Goal: Information Seeking & Learning: Learn about a topic

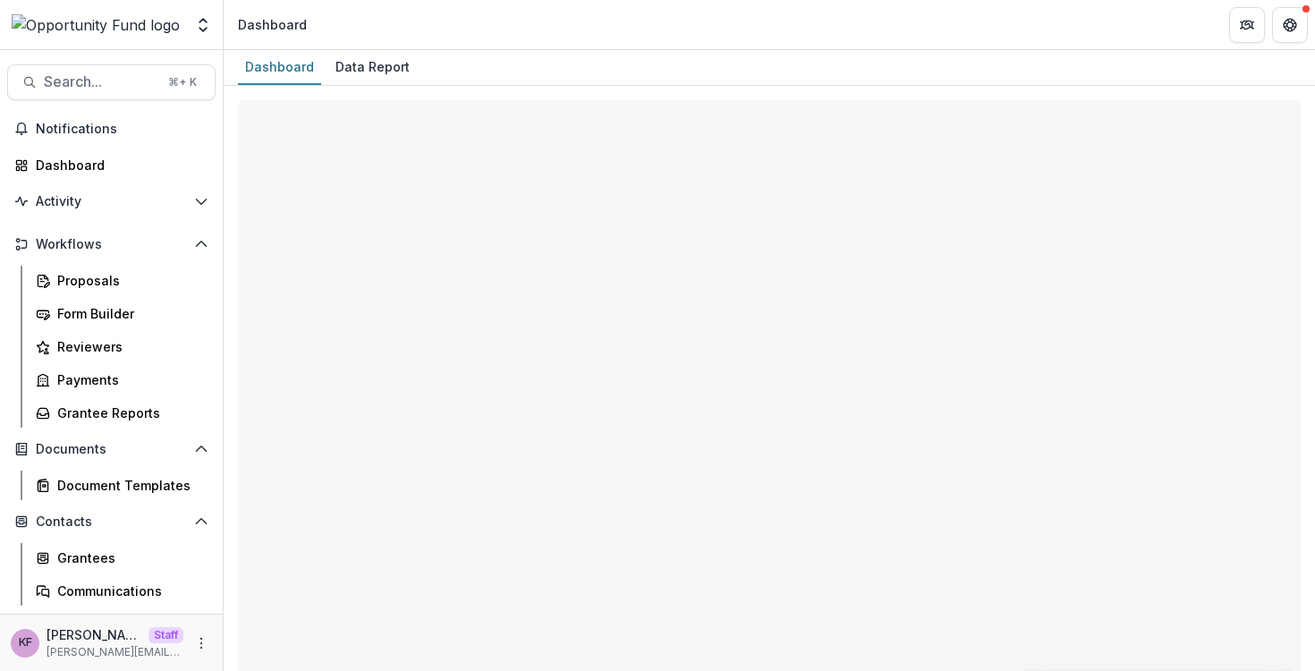
select select "**********"
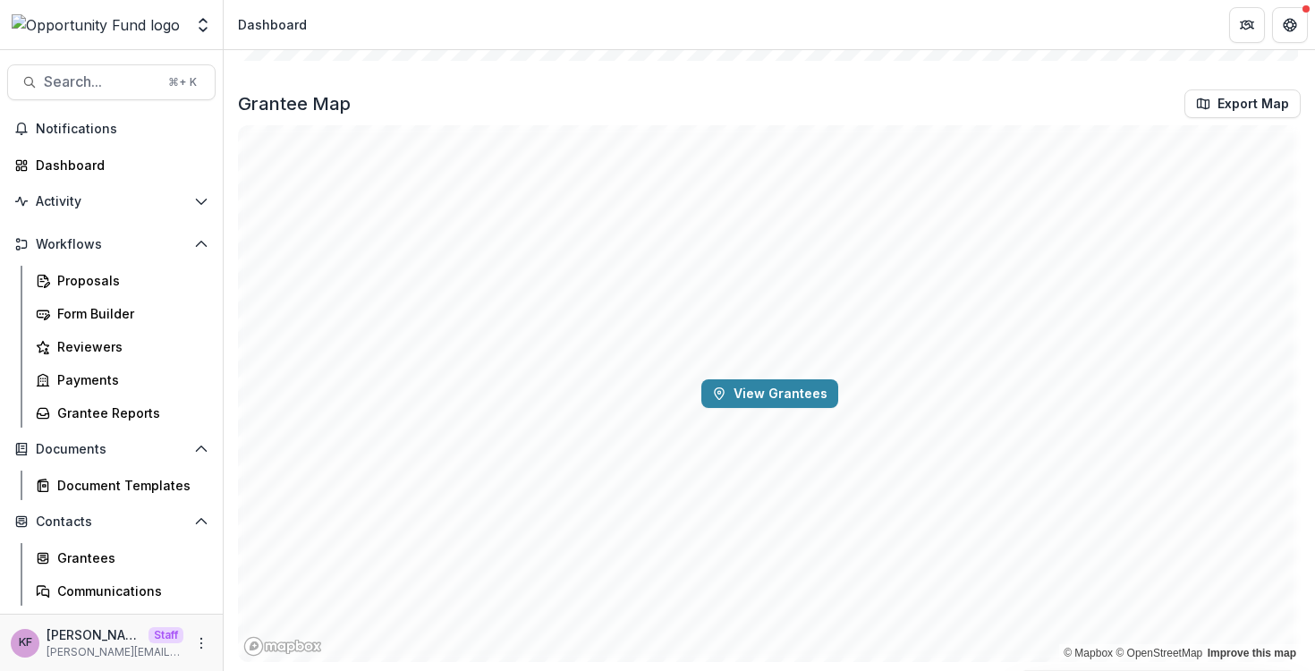
scroll to position [2888, 0]
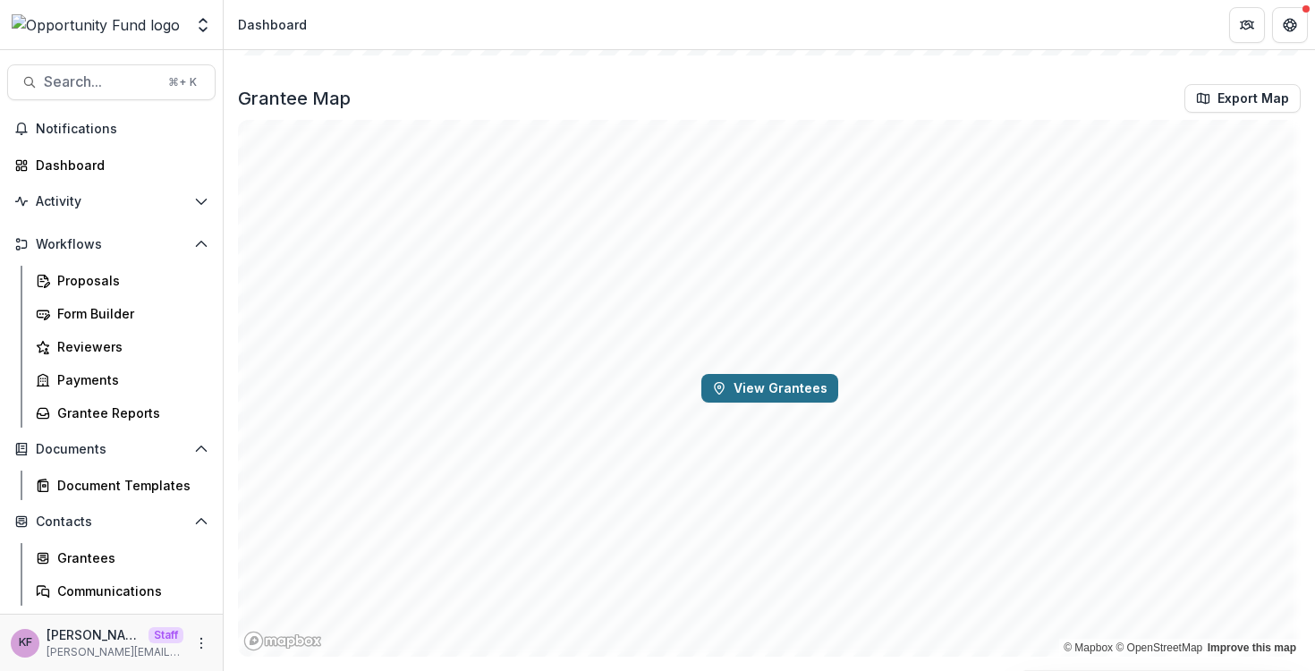
click at [753, 401] on button "View Grantees" at bounding box center [770, 388] width 137 height 29
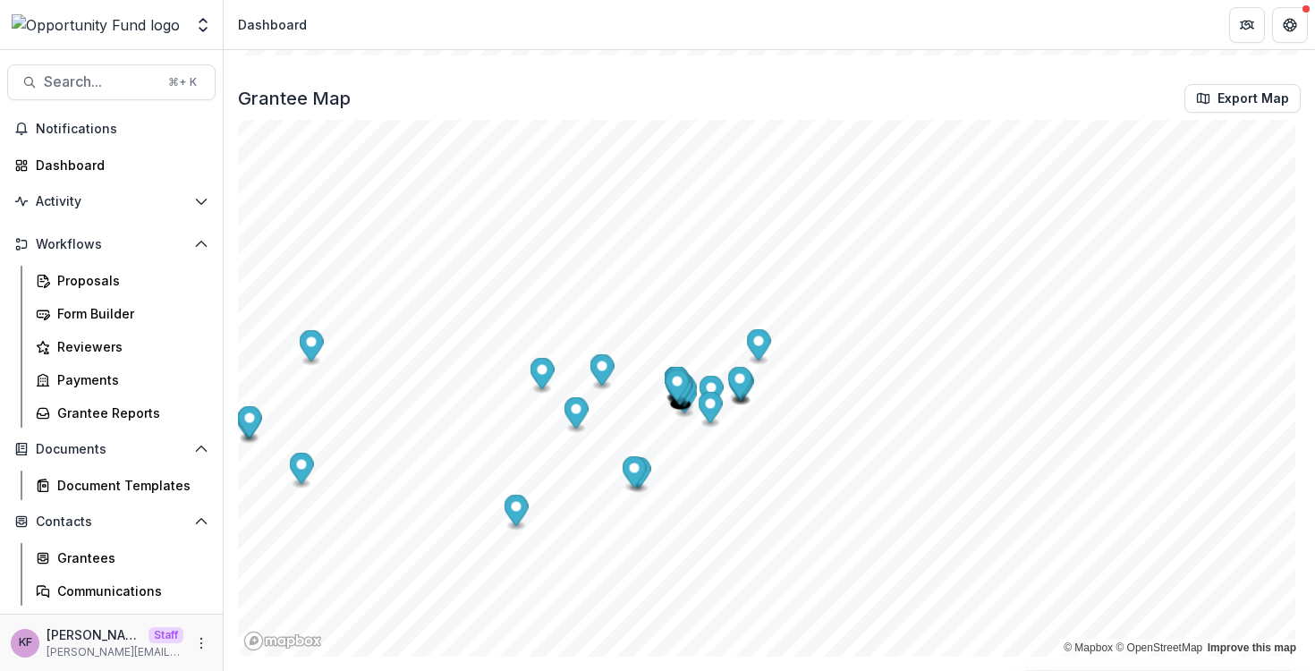
click at [678, 387] on icon "Map marker" at bounding box center [678, 385] width 24 height 31
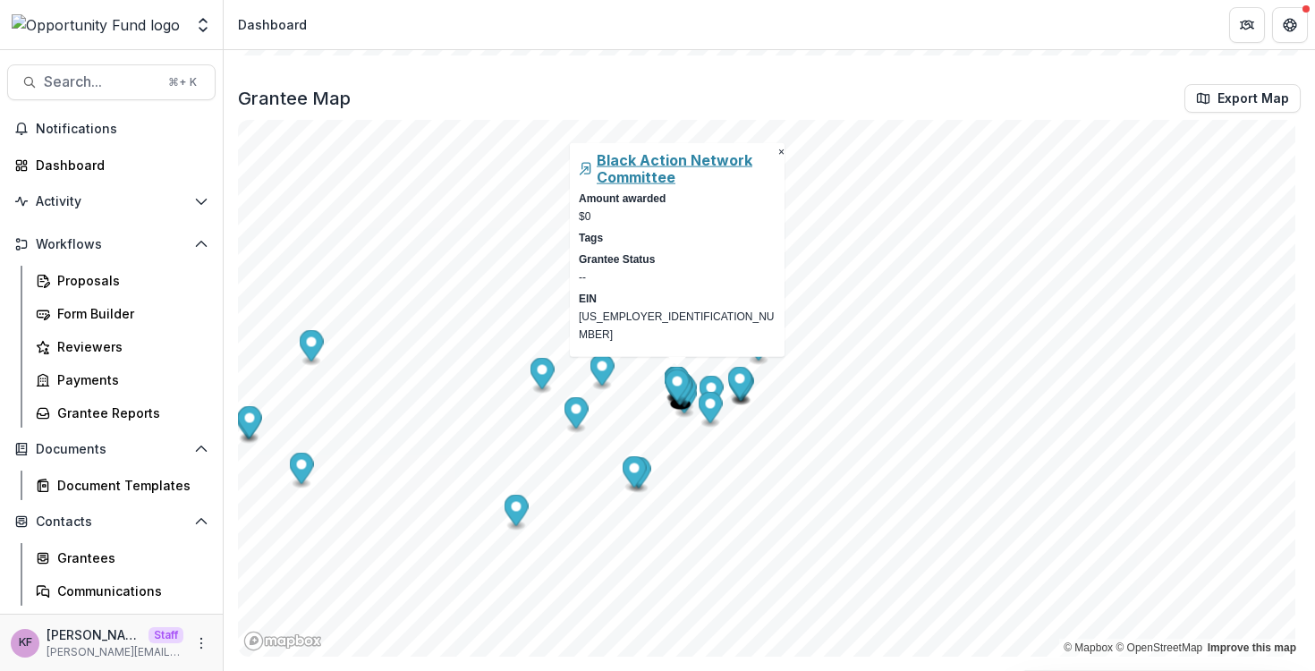
click at [625, 185] on h5 "Black Action Network Committee" at bounding box center [686, 169] width 179 height 34
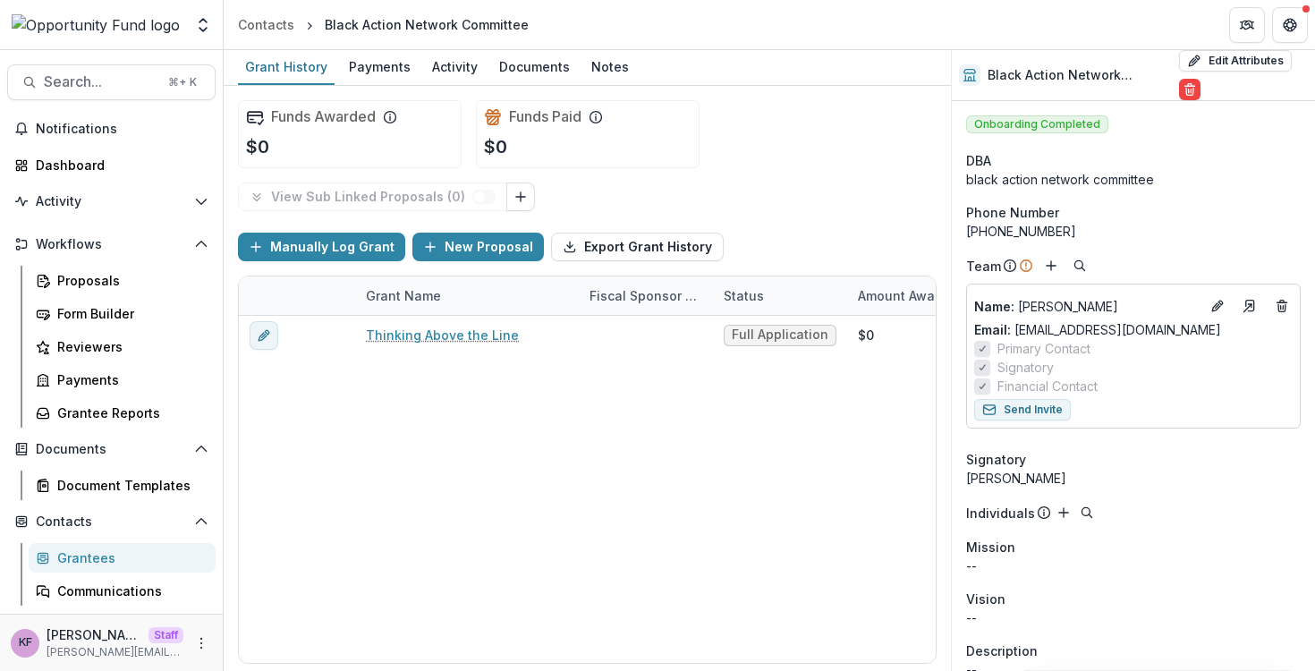
scroll to position [284, 0]
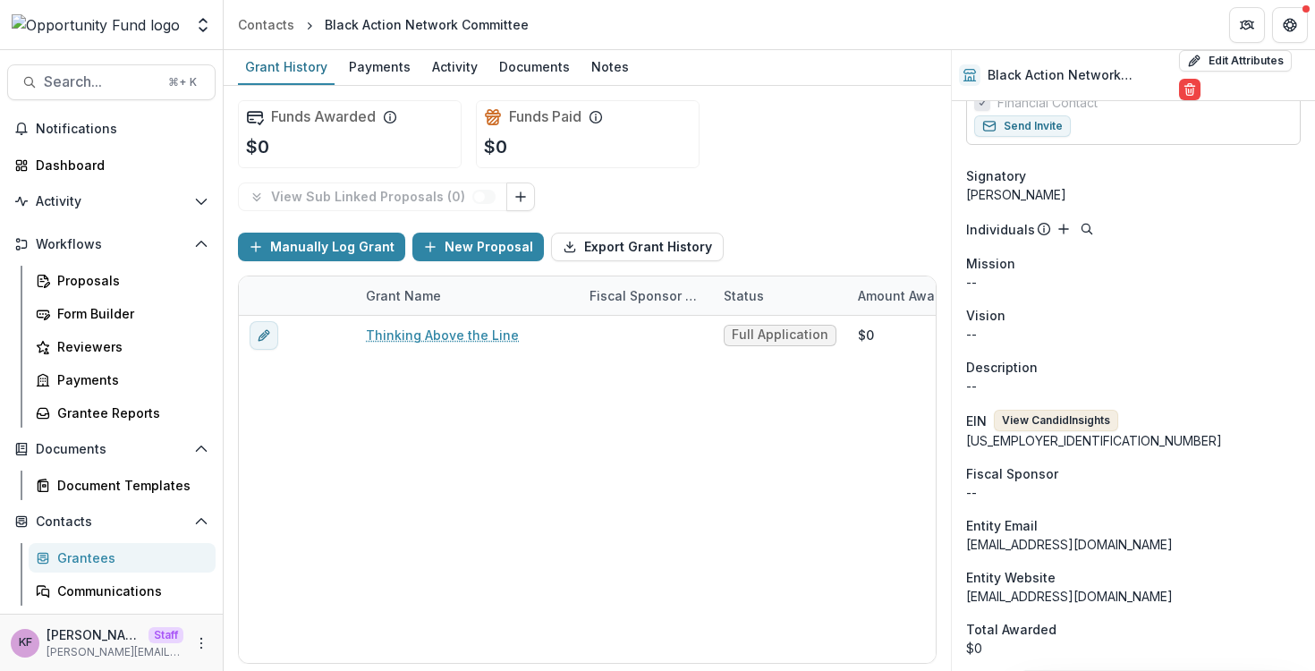
click at [1090, 427] on button "View Candid Insights" at bounding box center [1056, 420] width 124 height 21
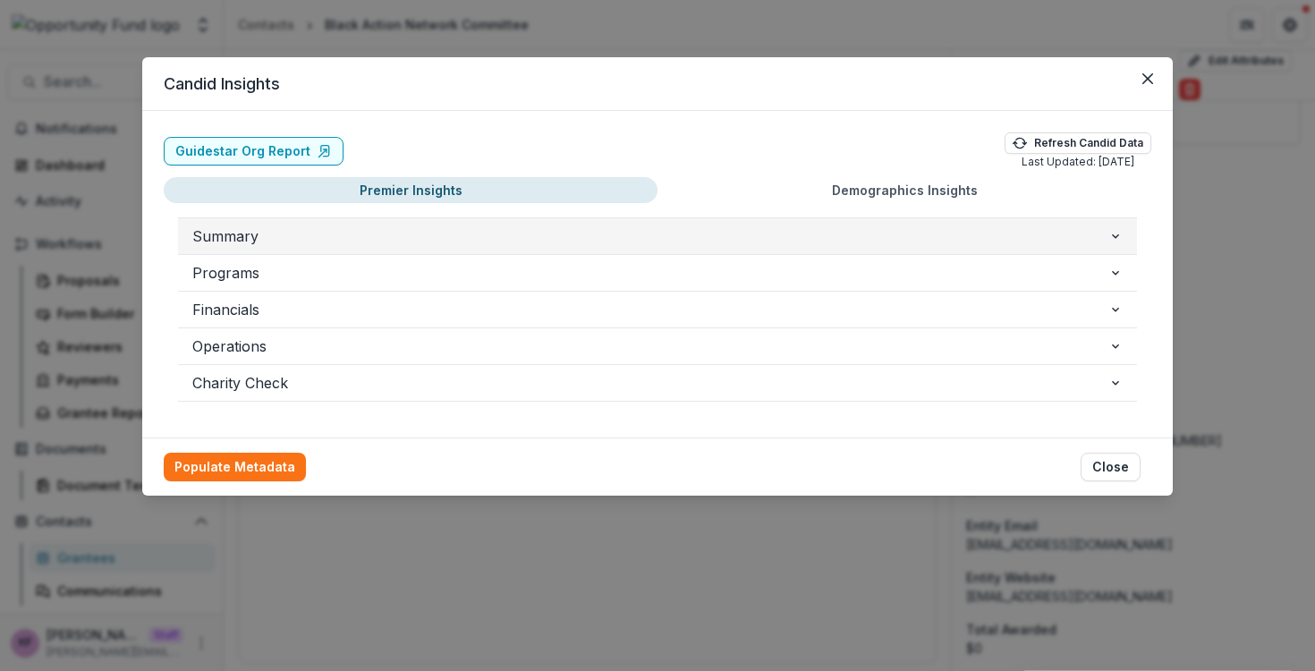
click at [775, 218] on button "Summary" at bounding box center [657, 236] width 959 height 36
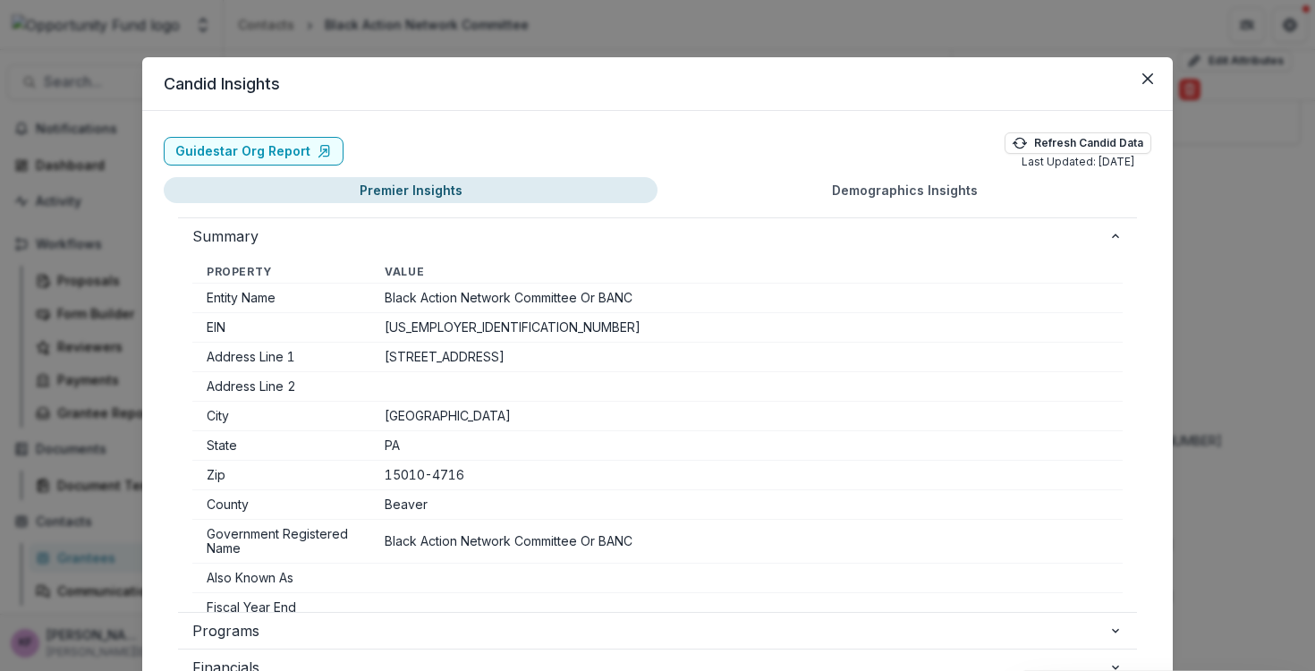
scroll to position [20, 0]
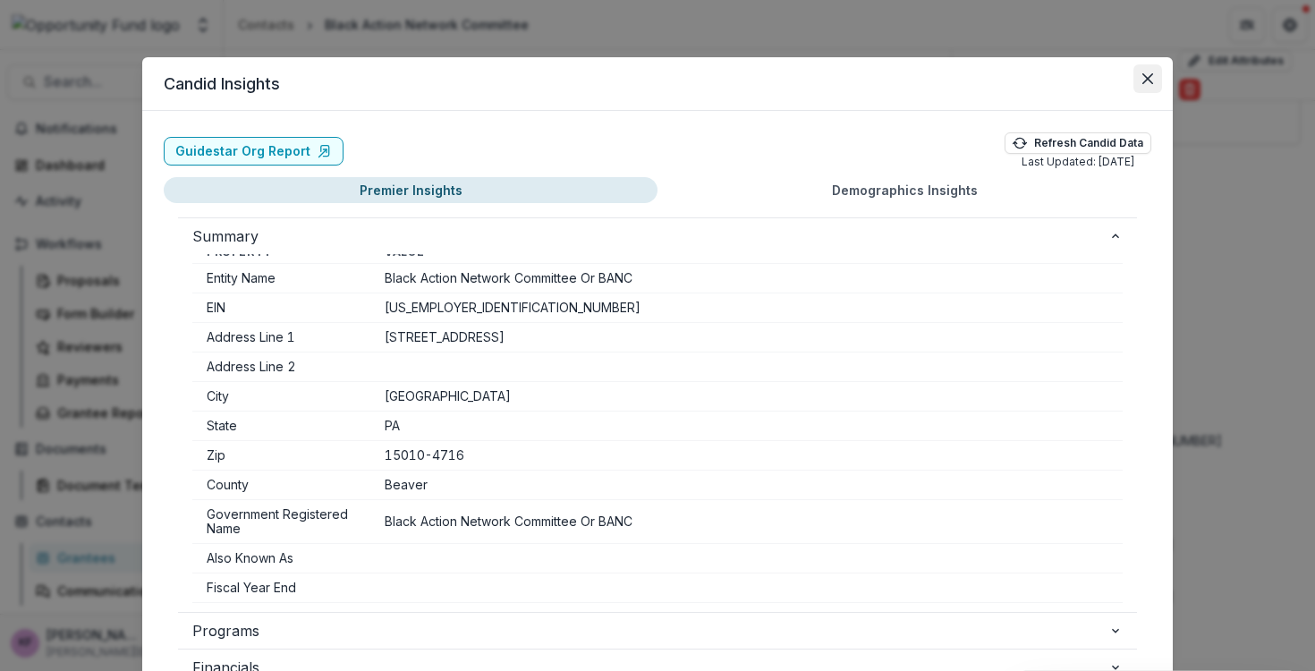
click at [1144, 78] on icon "Close" at bounding box center [1148, 78] width 11 height 11
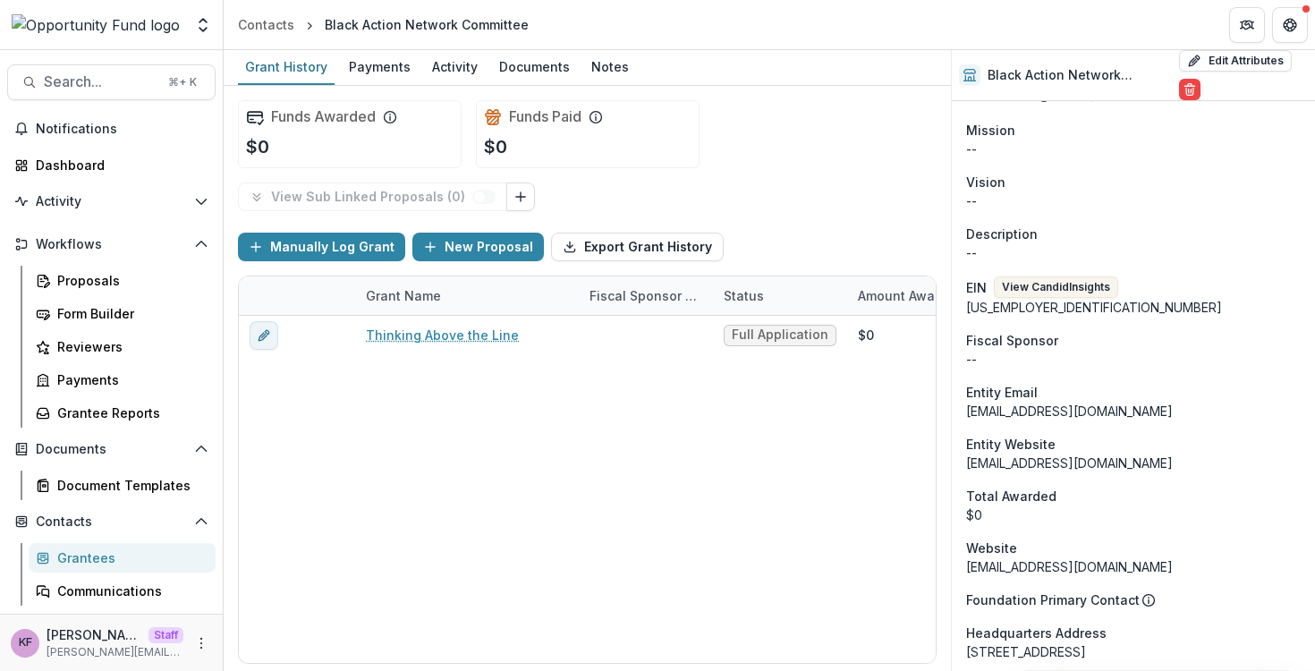
scroll to position [668, 0]
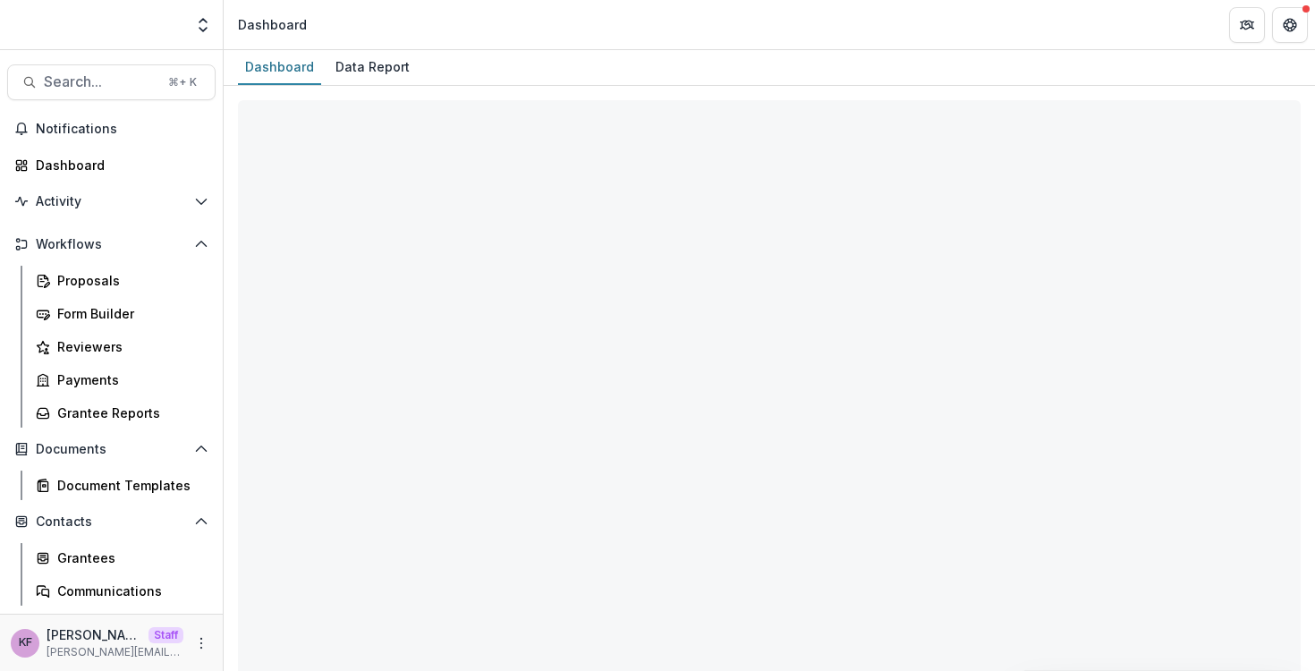
select select "**********"
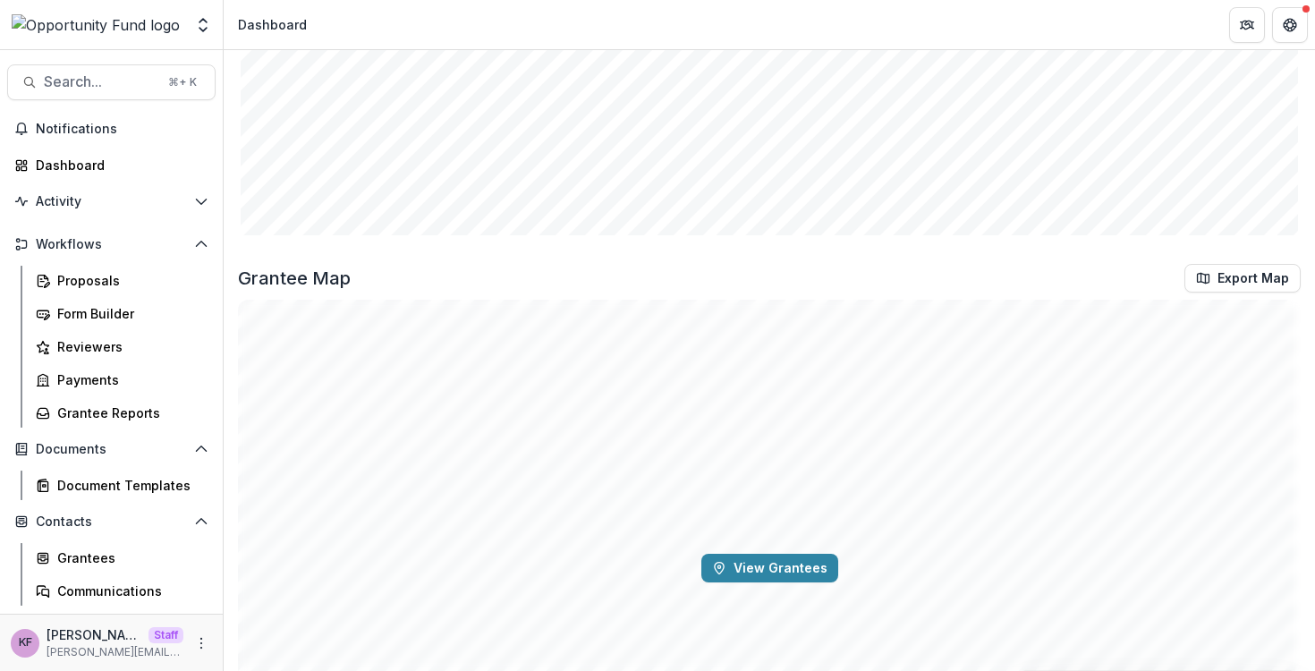
scroll to position [2888, 0]
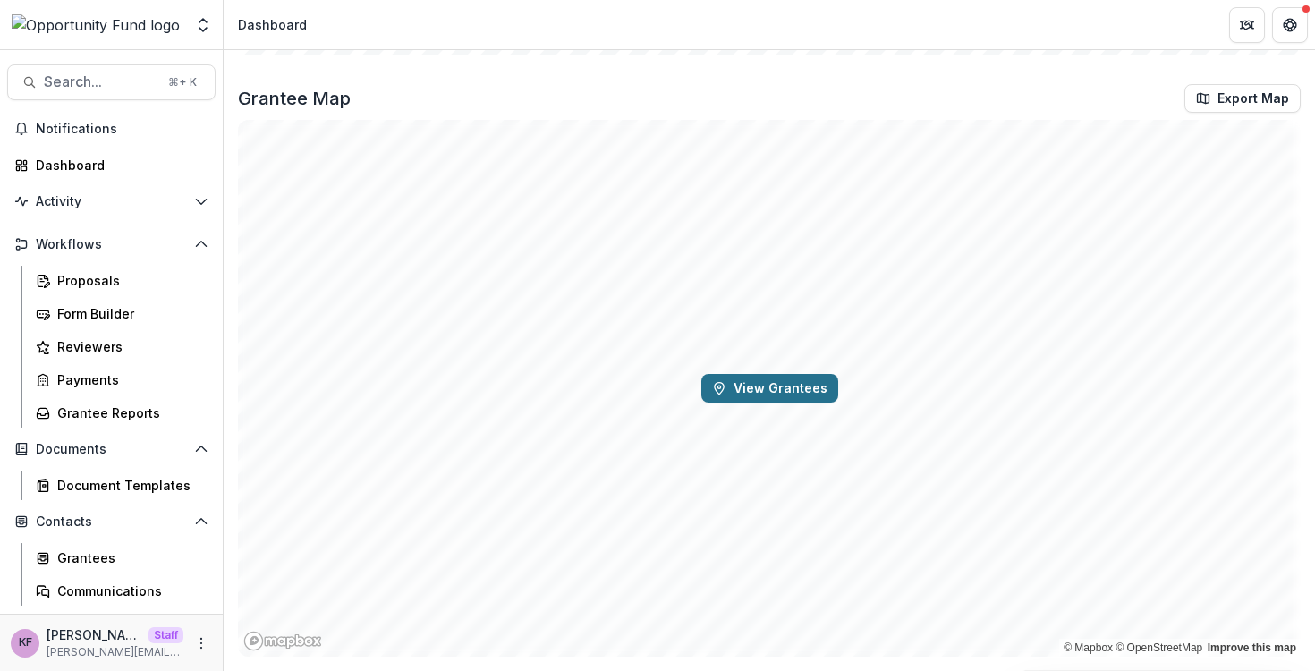
click at [807, 394] on button "View Grantees" at bounding box center [770, 388] width 137 height 29
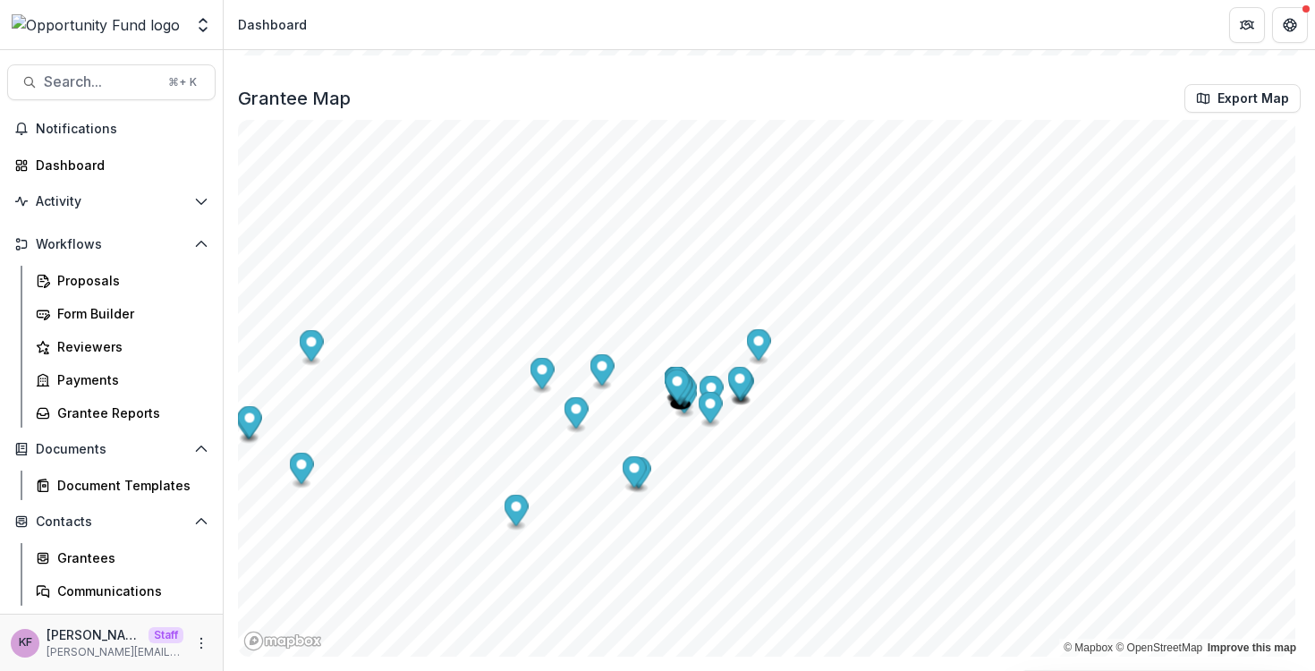
click at [742, 386] on icon "Map marker" at bounding box center [740, 382] width 24 height 31
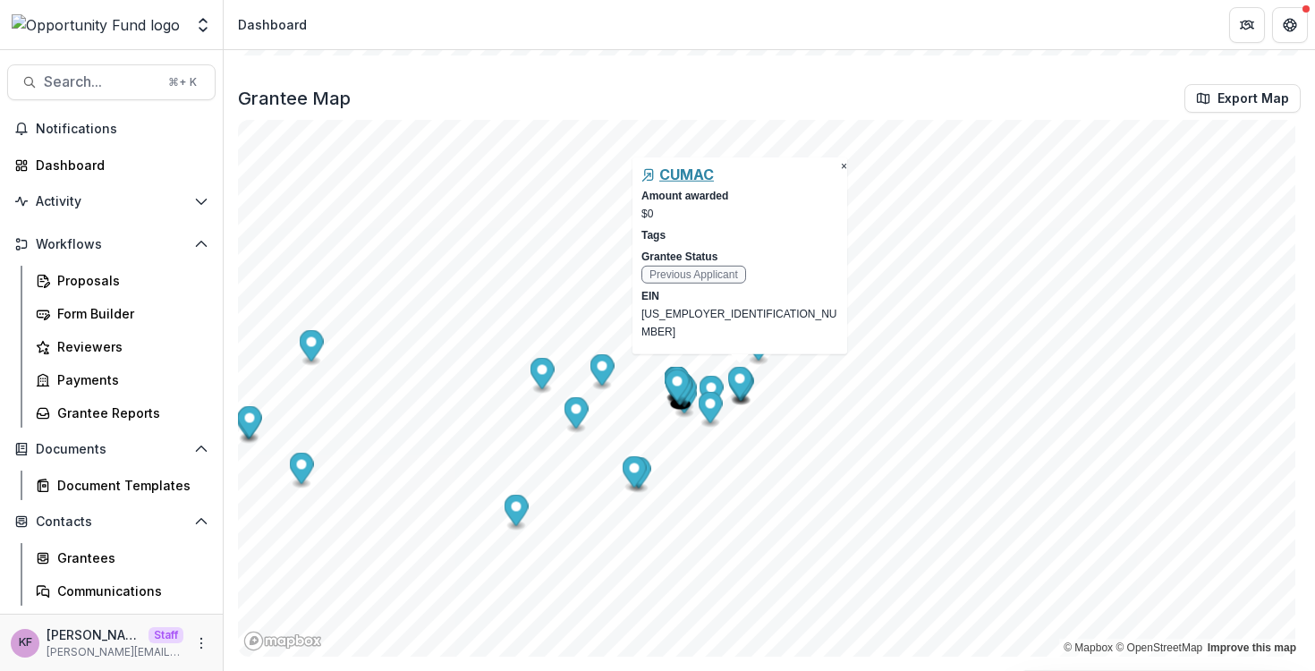
click at [714, 183] on h5 "CUMAC" at bounding box center [686, 174] width 55 height 17
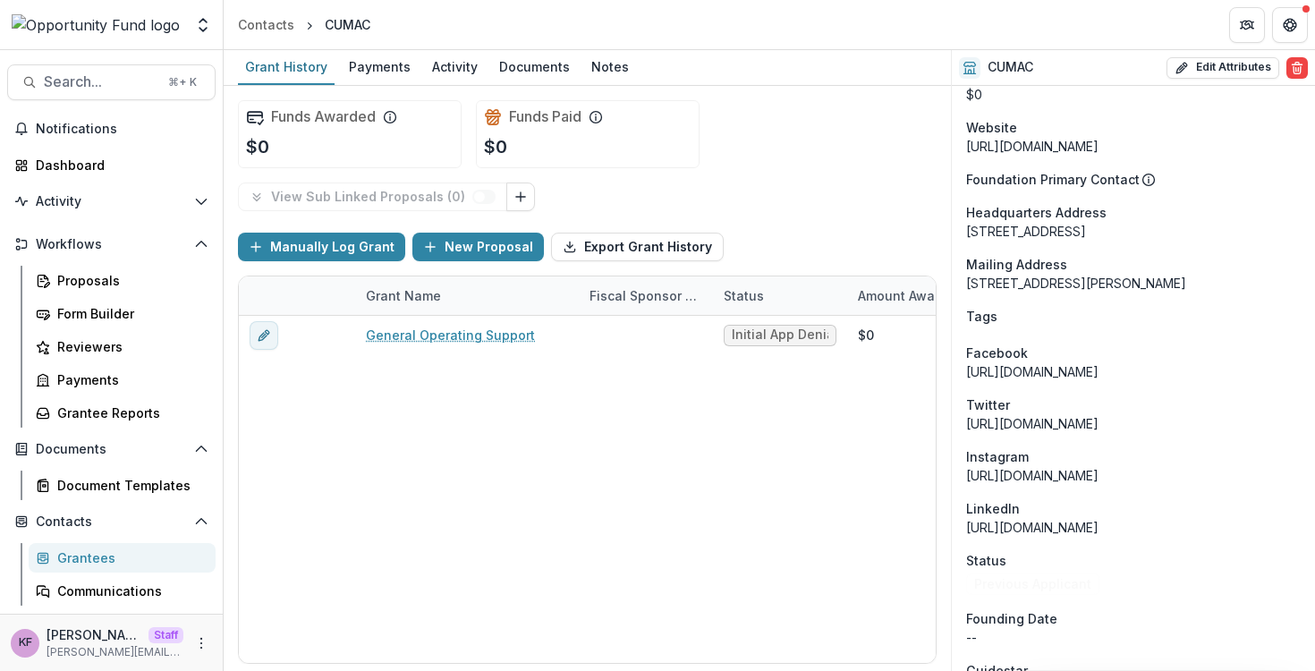
scroll to position [1831, 0]
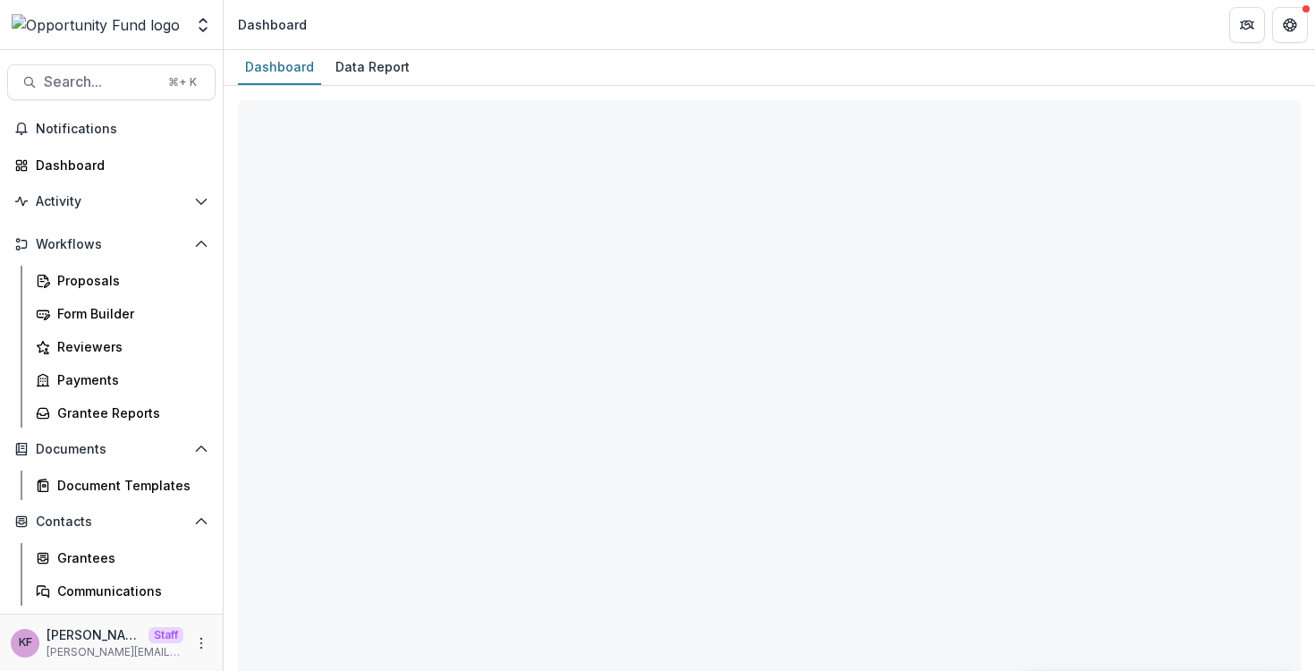
select select "**********"
